Goal: Entertainment & Leisure: Consume media (video, audio)

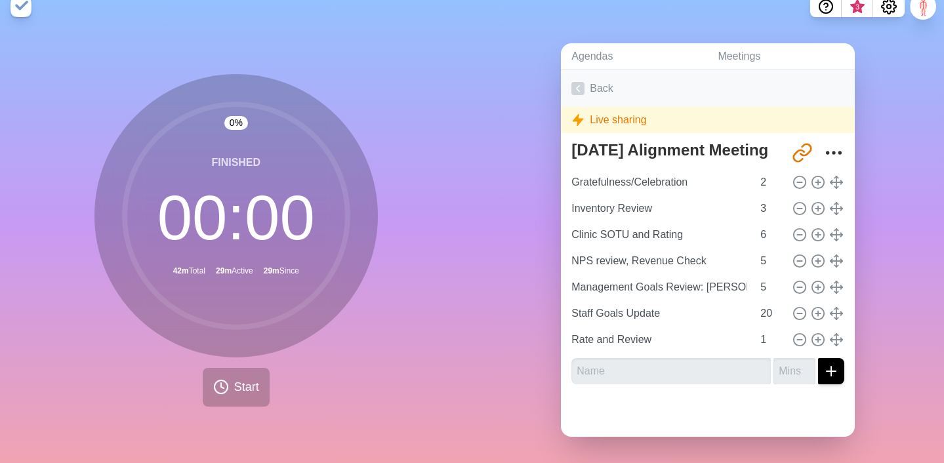
click at [622, 96] on link "Back" at bounding box center [708, 88] width 294 height 37
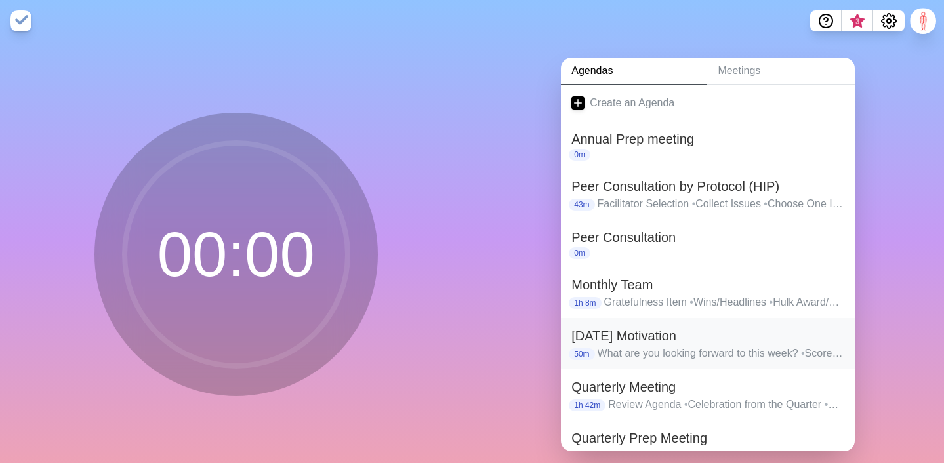
click at [623, 331] on h2 "[DATE] Motivation" at bounding box center [707, 336] width 273 height 20
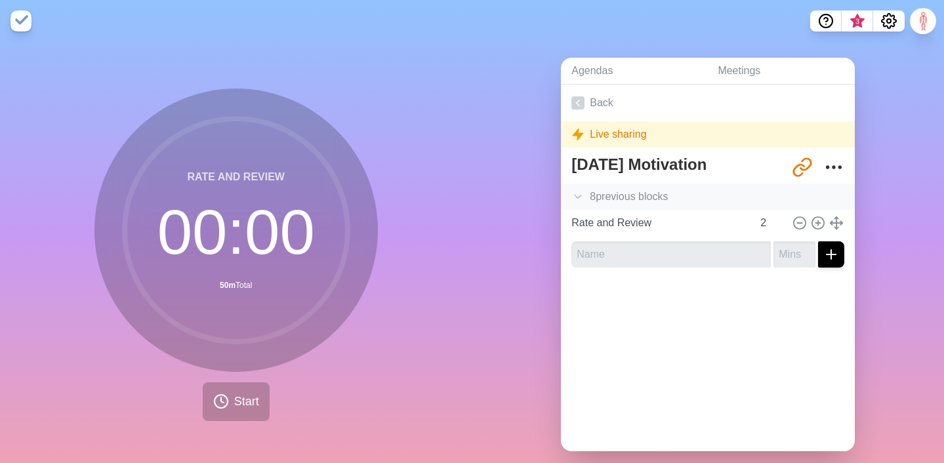
click at [610, 195] on div "8 previous block s" at bounding box center [708, 197] width 294 height 26
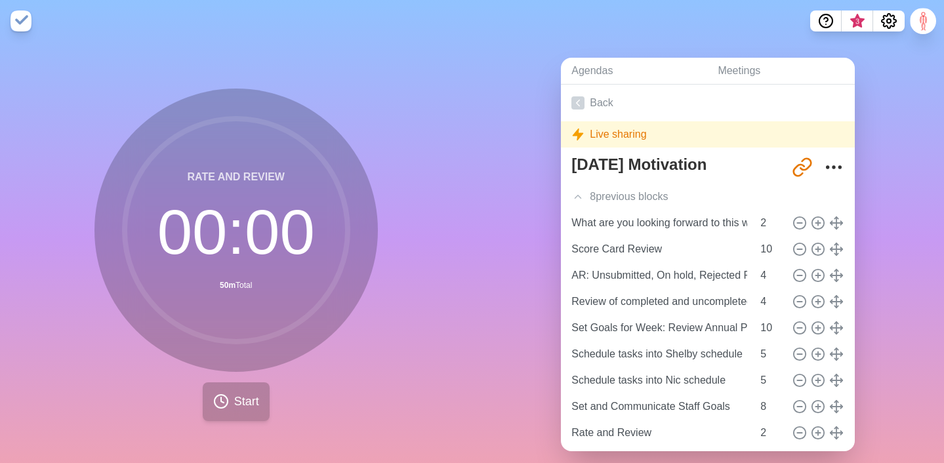
click at [215, 397] on circle at bounding box center [221, 401] width 13 height 13
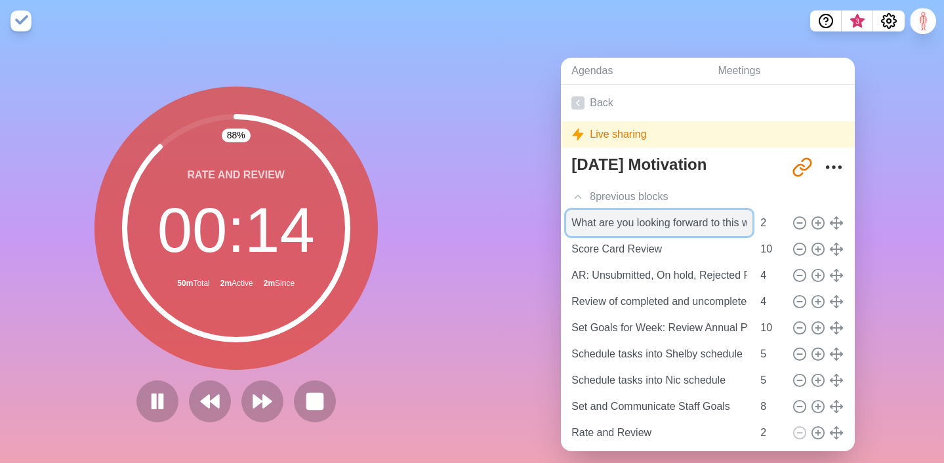
click at [647, 219] on input "What are you looking forward to this week?" at bounding box center [659, 223] width 186 height 26
click at [591, 222] on input "What are you looking forward to this week?" at bounding box center [659, 223] width 186 height 26
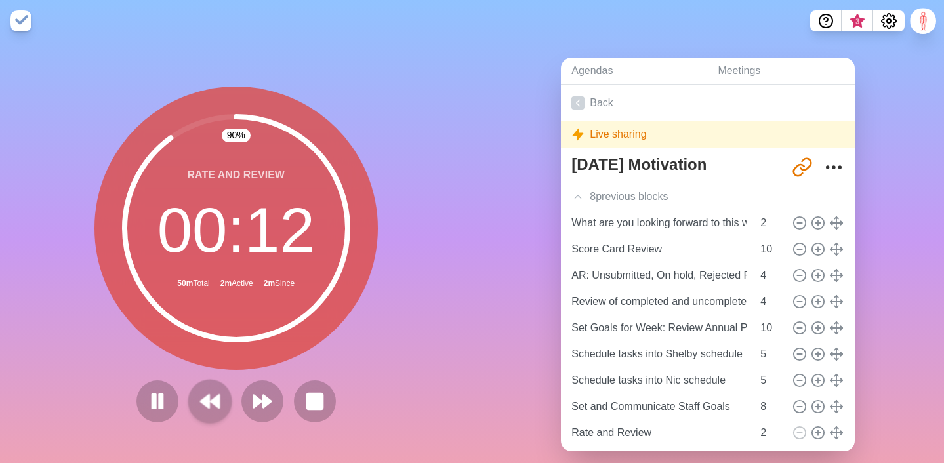
click at [216, 393] on icon at bounding box center [210, 401] width 22 height 22
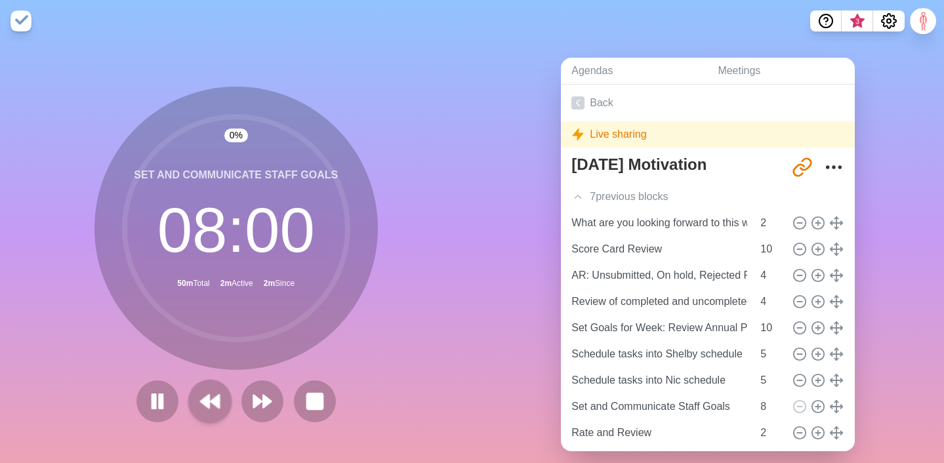
click at [216, 393] on icon at bounding box center [210, 401] width 22 height 22
click at [202, 400] on polygon at bounding box center [205, 401] width 9 height 13
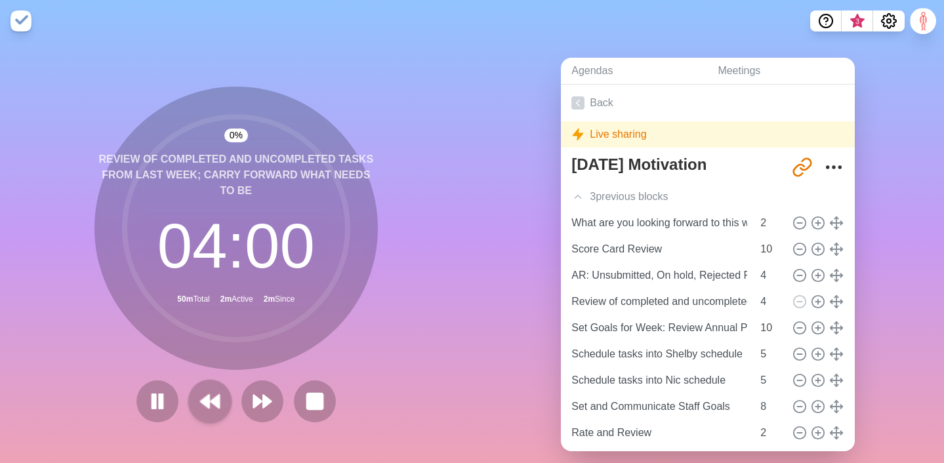
click at [202, 400] on polygon at bounding box center [205, 401] width 9 height 13
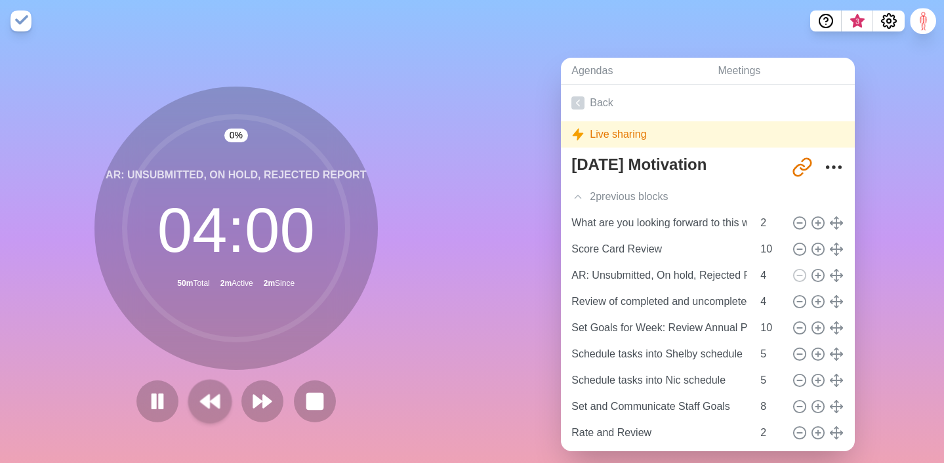
click at [202, 400] on polygon at bounding box center [205, 401] width 9 height 13
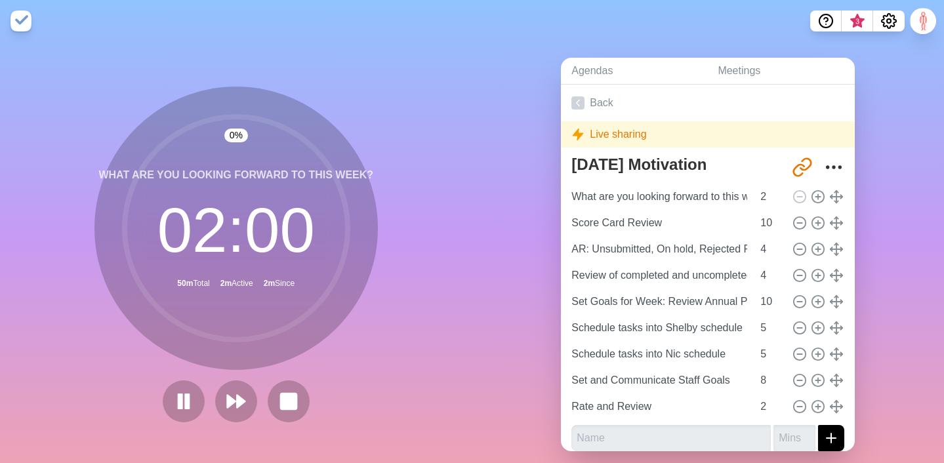
click at [202, 400] on button at bounding box center [184, 401] width 42 height 42
click at [176, 402] on icon at bounding box center [184, 401] width 22 height 22
click at [251, 403] on button at bounding box center [236, 401] width 44 height 44
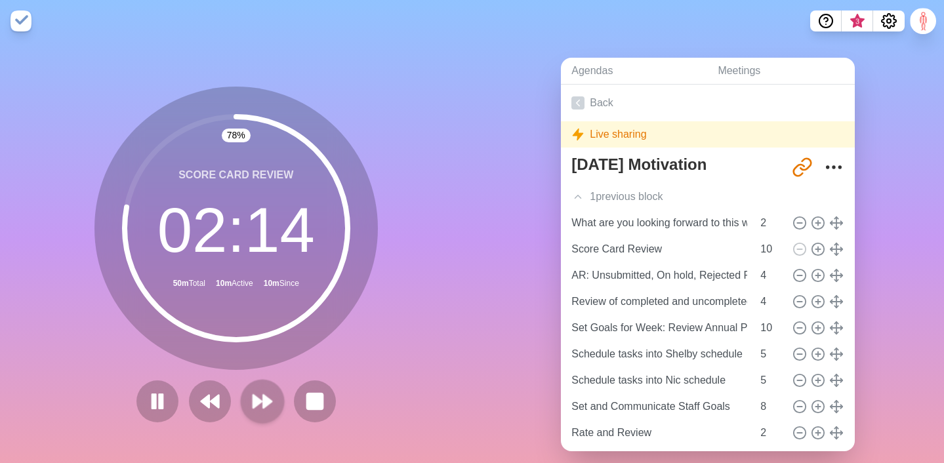
click at [256, 407] on icon at bounding box center [262, 401] width 22 height 22
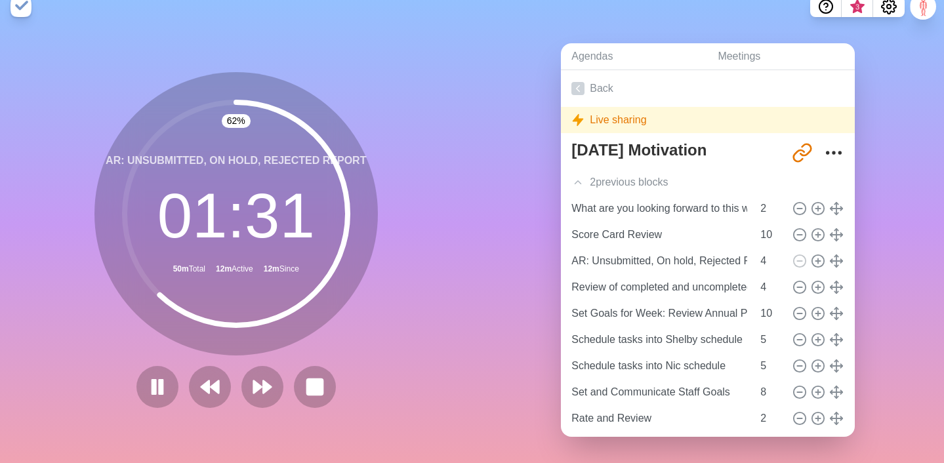
scroll to position [14, 0]
click at [266, 384] on polygon at bounding box center [267, 386] width 9 height 13
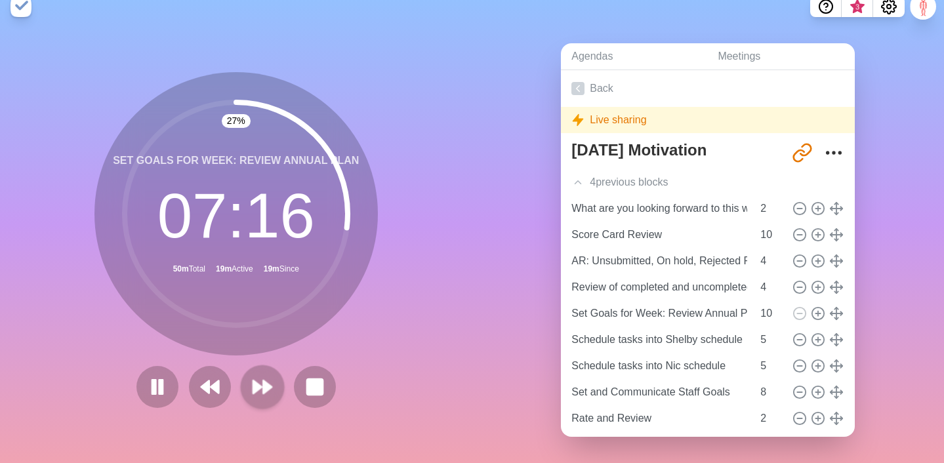
click at [262, 384] on icon at bounding box center [262, 387] width 22 height 22
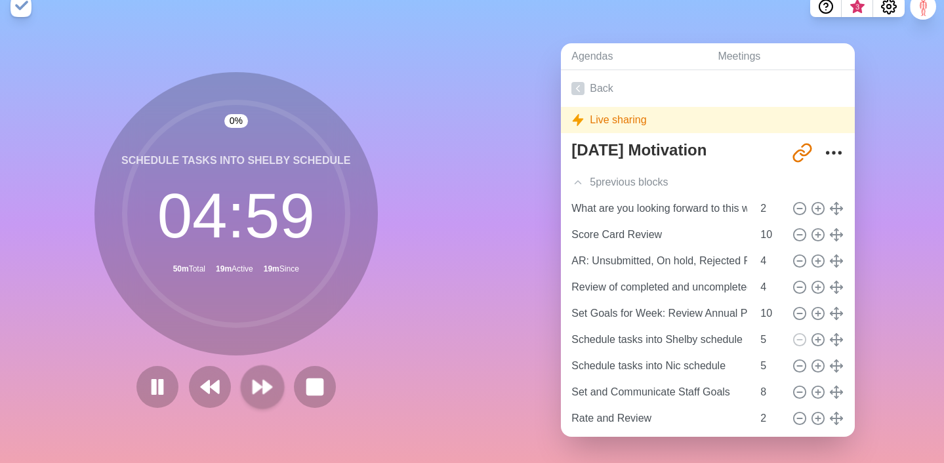
click at [262, 384] on icon at bounding box center [262, 387] width 22 height 22
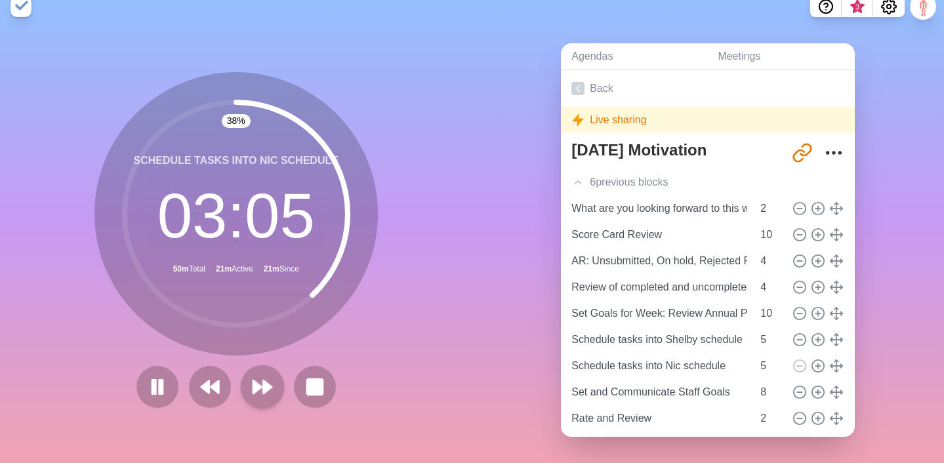
click at [260, 398] on icon at bounding box center [262, 387] width 22 height 22
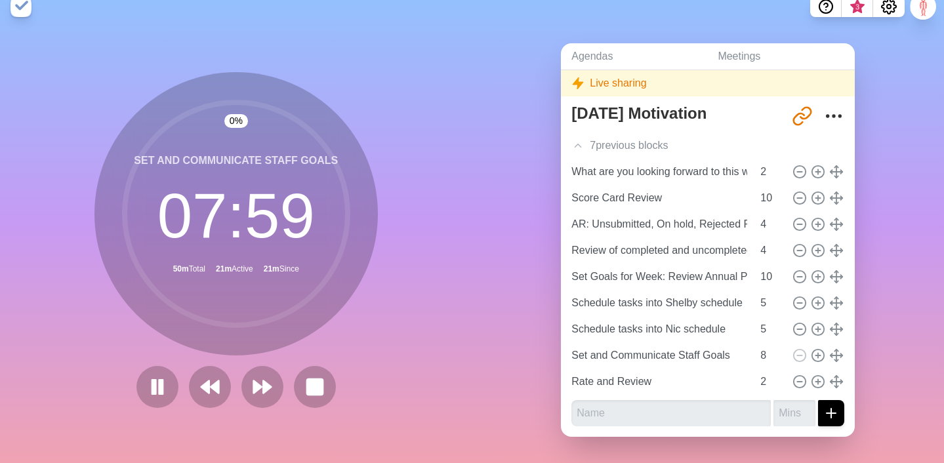
scroll to position [36, 0]
